Goal: Transaction & Acquisition: Book appointment/travel/reservation

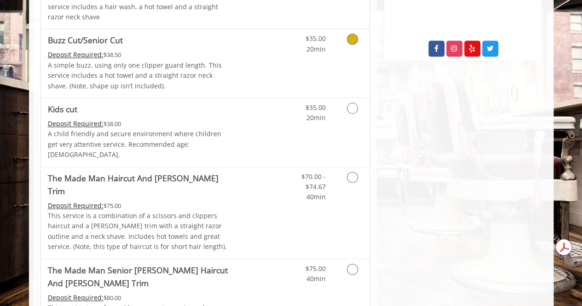
scroll to position [538, 0]
click at [353, 171] on icon "Grooming services" at bounding box center [352, 176] width 11 height 11
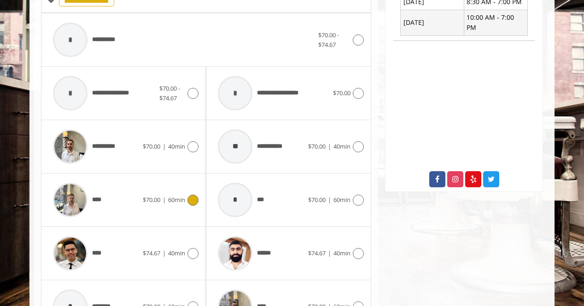
scroll to position [407, 0]
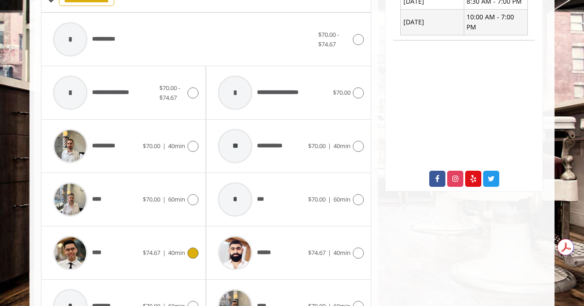
click at [193, 248] on icon at bounding box center [192, 253] width 11 height 11
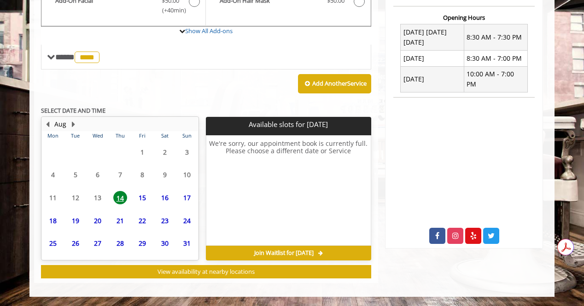
scroll to position [334, 0]
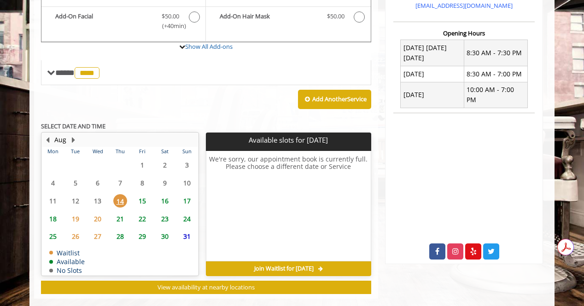
click at [142, 194] on span "15" at bounding box center [142, 200] width 14 height 13
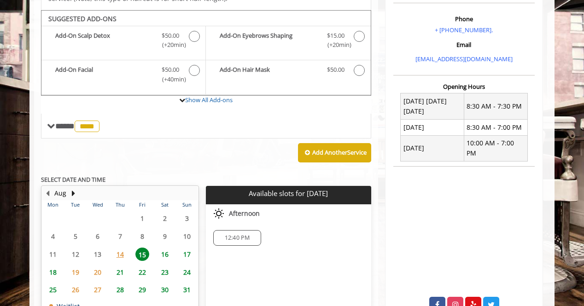
scroll to position [277, 0]
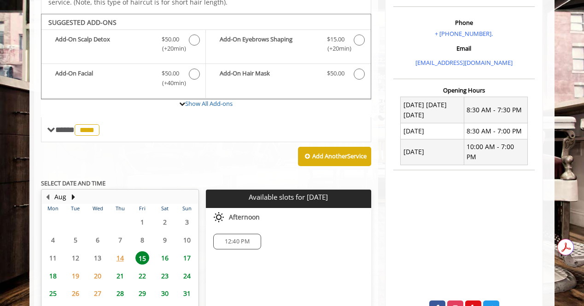
click at [167, 251] on span "16" at bounding box center [165, 257] width 14 height 13
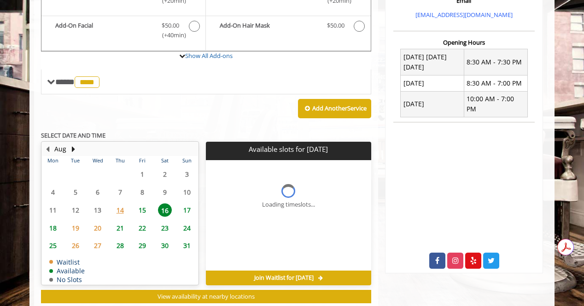
scroll to position [348, 0]
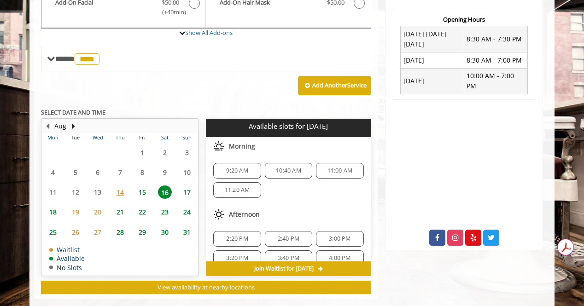
click at [140, 186] on span "15" at bounding box center [142, 192] width 14 height 13
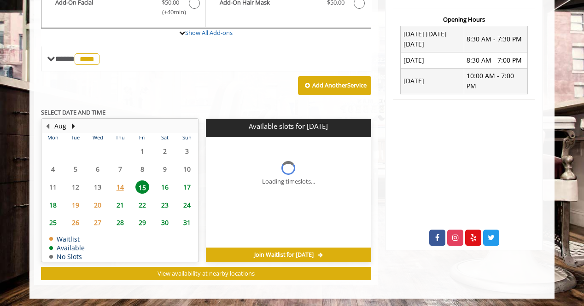
scroll to position [334, 0]
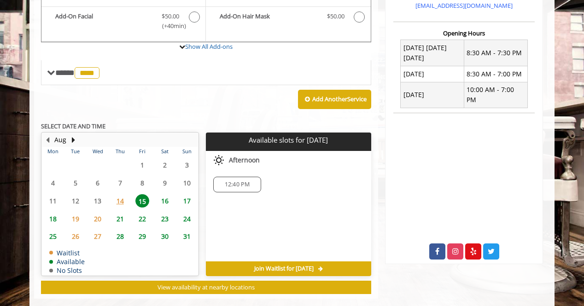
click at [238, 181] on span "12:40 PM" at bounding box center [237, 184] width 25 height 7
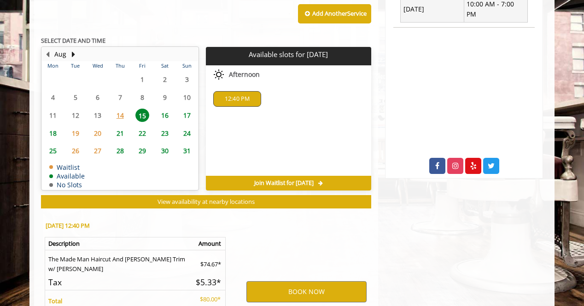
scroll to position [500, 0]
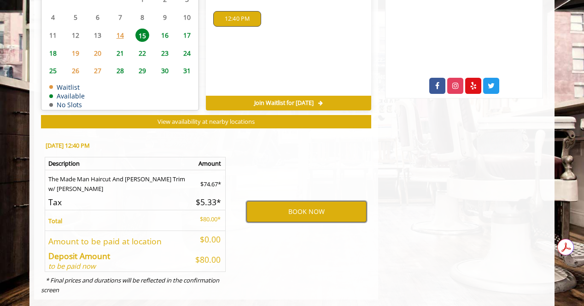
click at [285, 202] on button "BOOK NOW" at bounding box center [306, 211] width 120 height 21
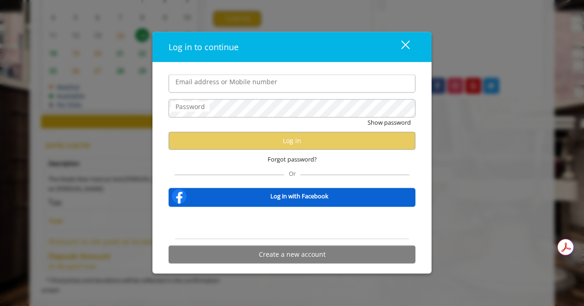
type input "**********"
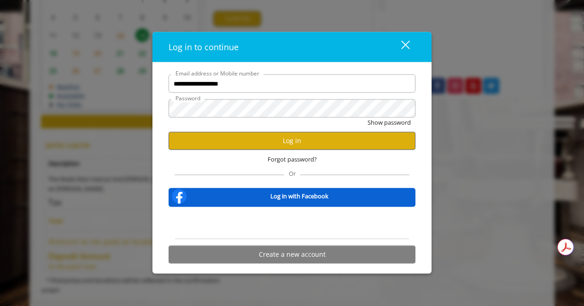
scroll to position [0, 0]
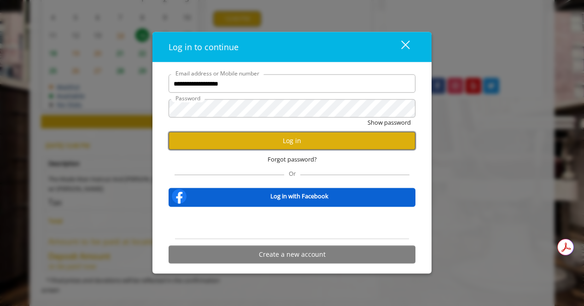
click at [262, 145] on button "Log in" at bounding box center [291, 141] width 247 height 18
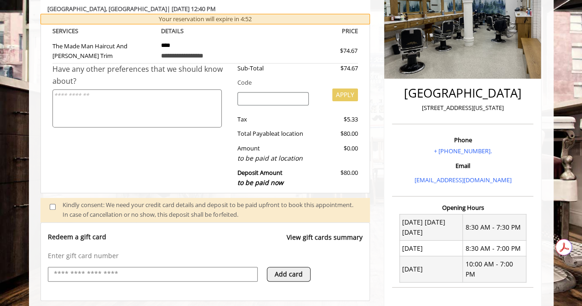
scroll to position [287, 0]
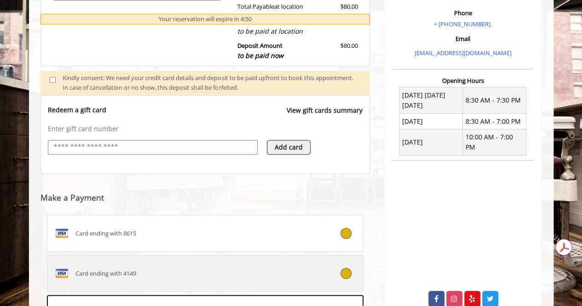
click at [249, 262] on label "Card ending with 4149" at bounding box center [205, 273] width 317 height 37
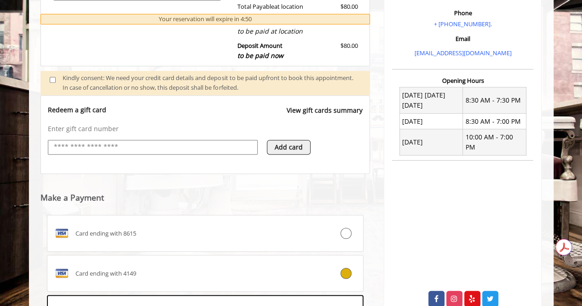
scroll to position [407, 0]
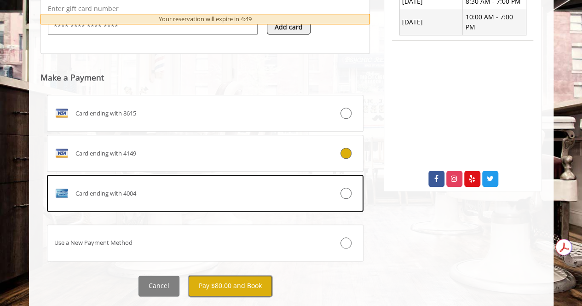
click at [238, 282] on button "Pay $80.00 and Book" at bounding box center [230, 286] width 83 height 21
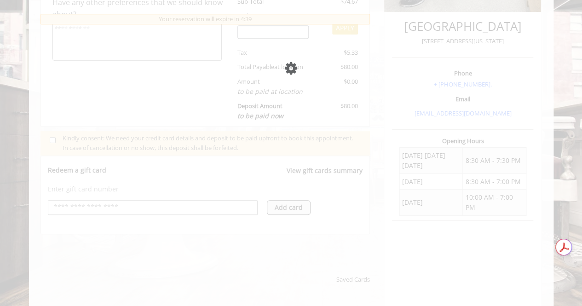
scroll to position [228, 0]
